Goal: Find specific page/section

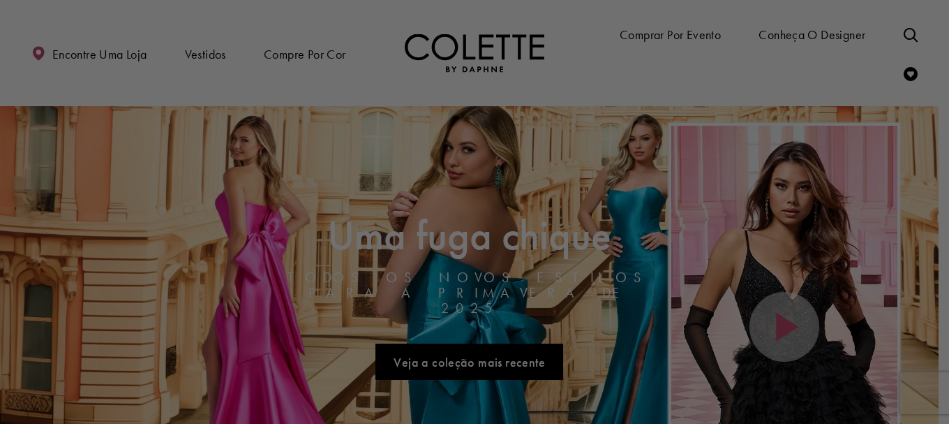
click at [895, 33] on div at bounding box center [479, 214] width 959 height 428
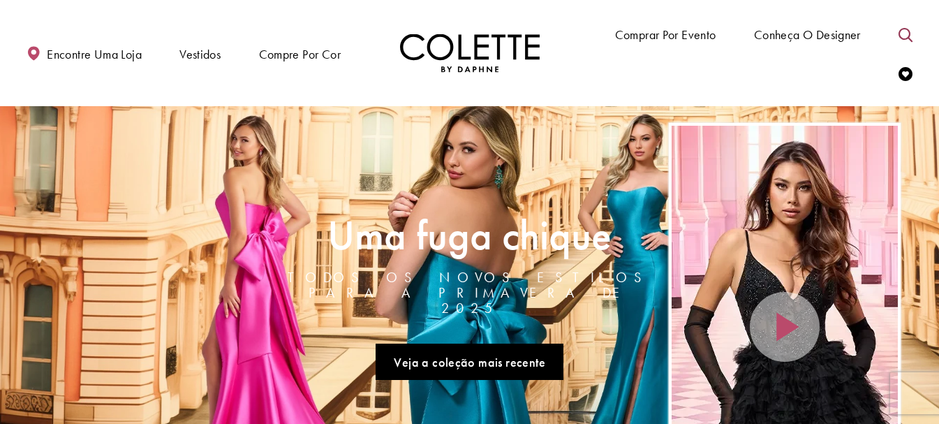
click at [895, 31] on link "Alternar pesquisa" at bounding box center [905, 34] width 21 height 38
click at [765, 32] on input "Procurar" at bounding box center [803, 34] width 168 height 21
type input "******"
